Goal: Navigation & Orientation: Understand site structure

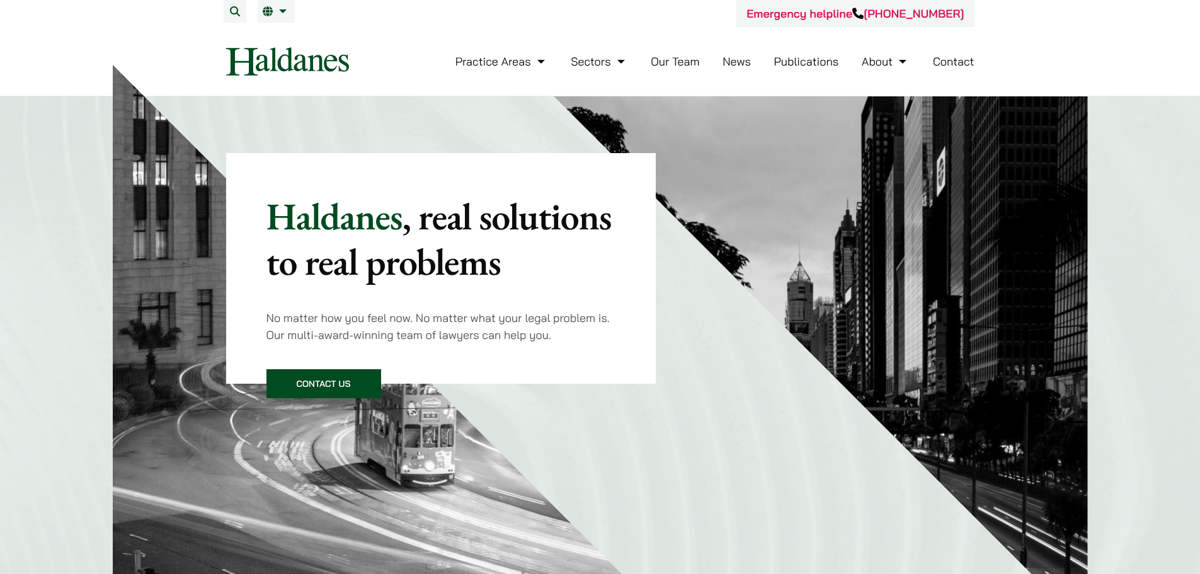
click at [964, 57] on link "Contact" at bounding box center [954, 61] width 42 height 14
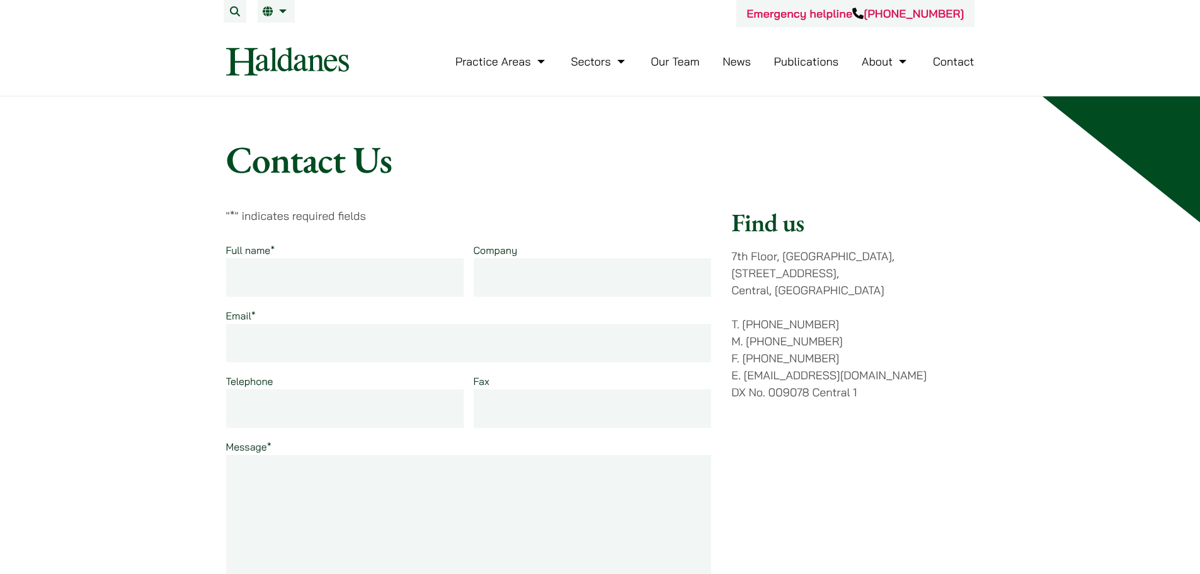
click at [677, 60] on link "Our Team" at bounding box center [675, 61] width 49 height 14
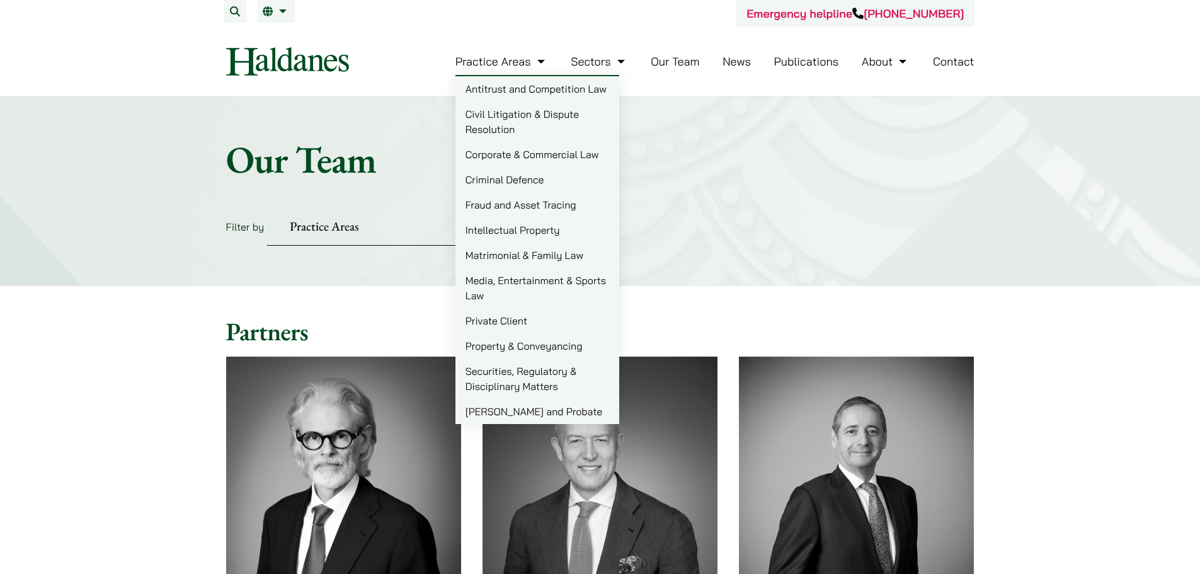
click at [518, 65] on link "Practice Areas" at bounding box center [501, 61] width 93 height 14
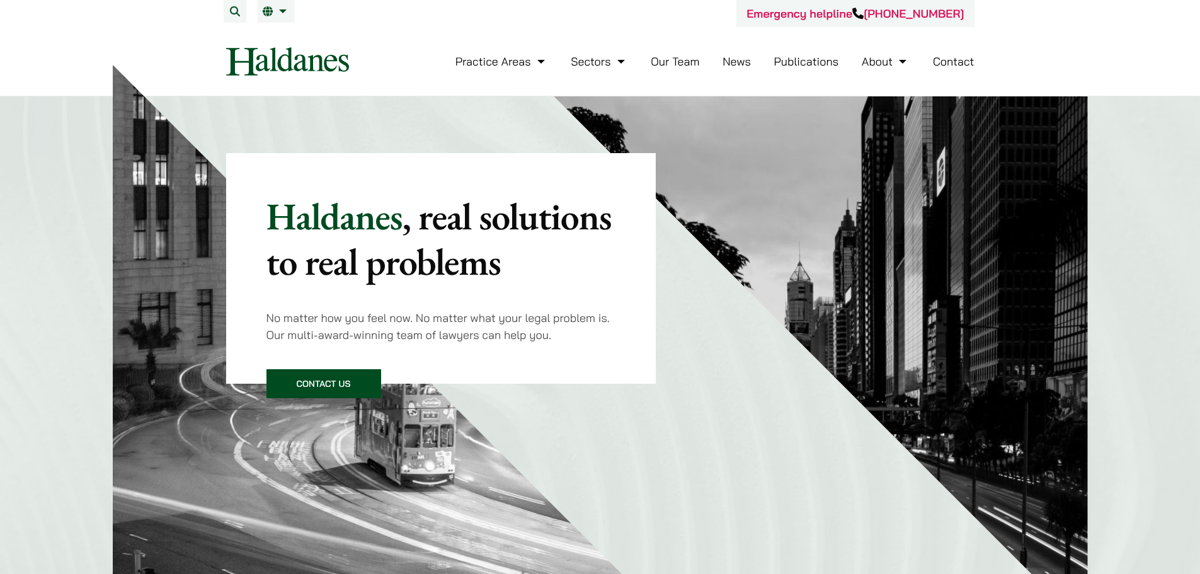
click at [665, 58] on link "Our Team" at bounding box center [675, 61] width 49 height 14
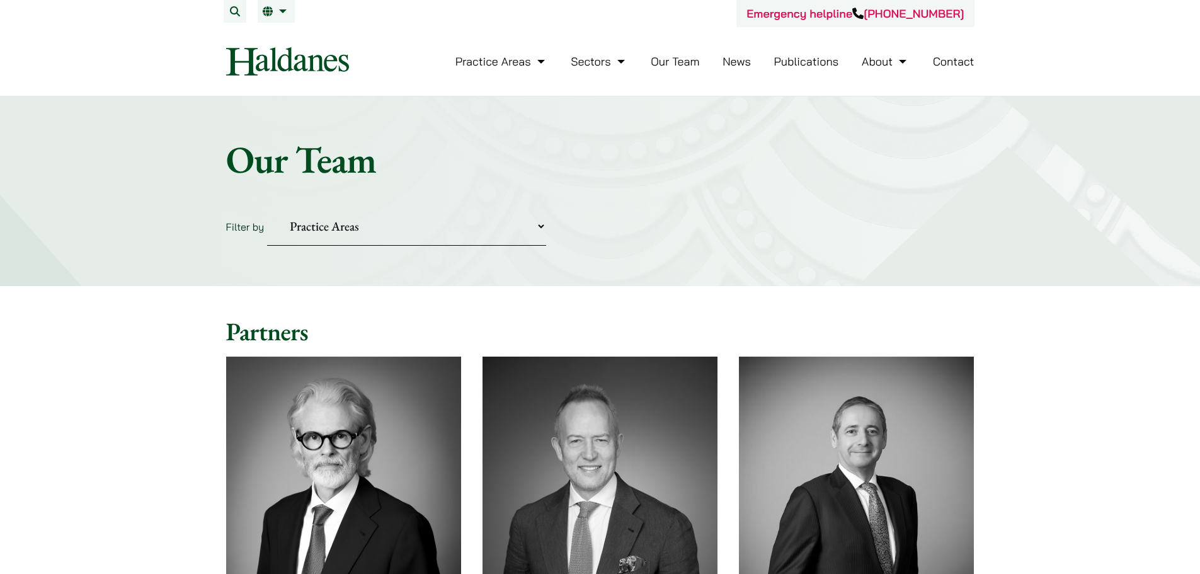
click at [729, 66] on link "News" at bounding box center [736, 61] width 28 height 14
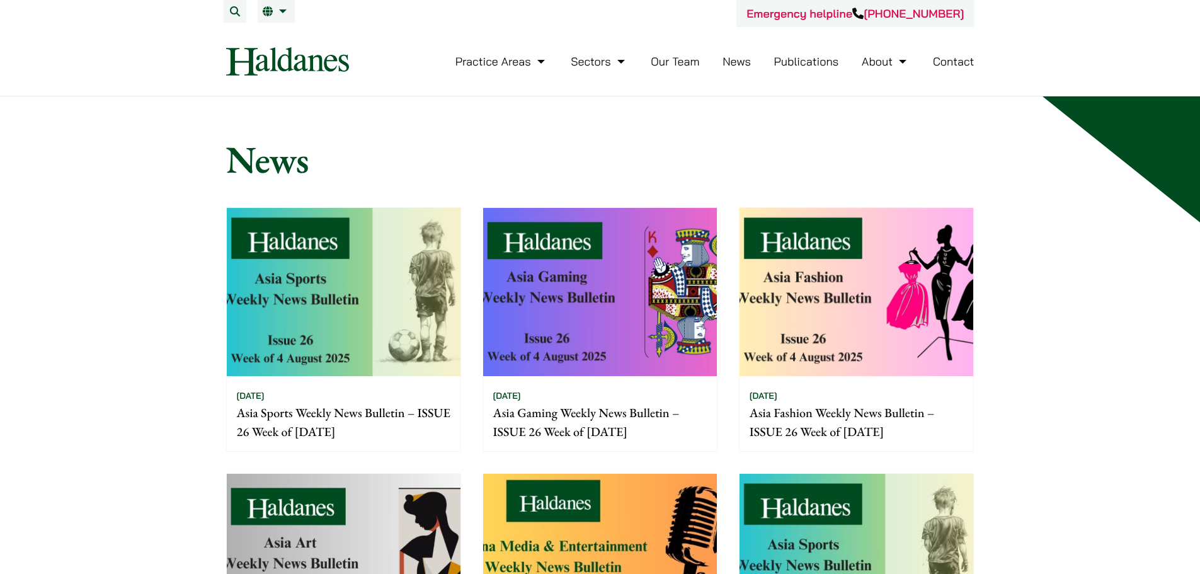
click at [804, 60] on link "Publications" at bounding box center [806, 61] width 65 height 14
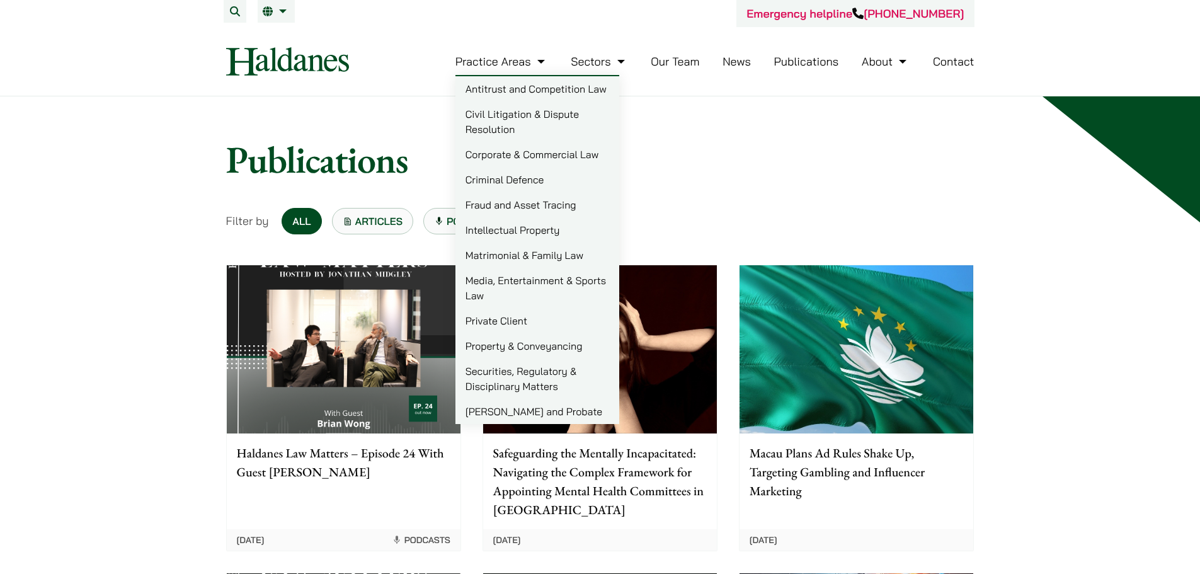
click at [481, 61] on link "Practice Areas" at bounding box center [501, 61] width 93 height 14
